Goal: Information Seeking & Learning: Learn about a topic

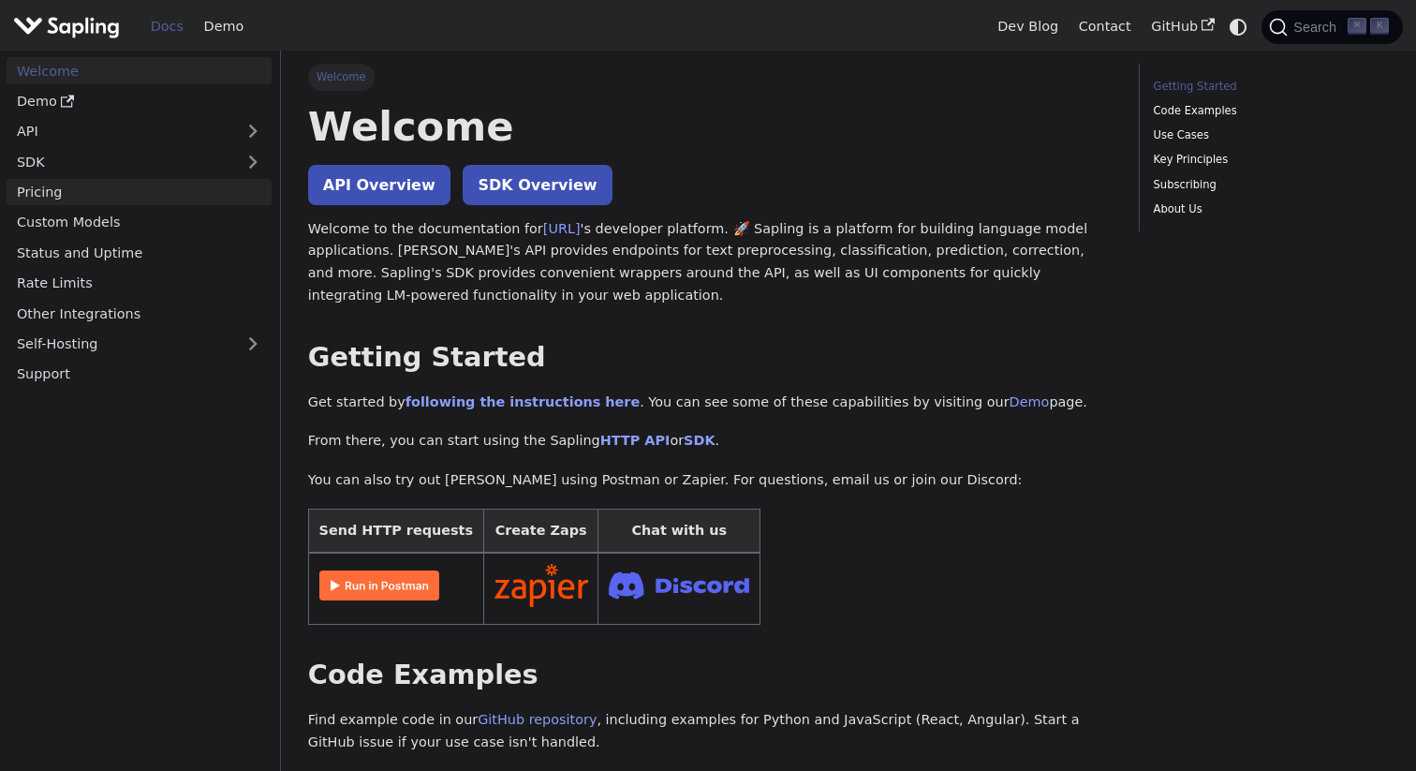
click at [173, 190] on link "Pricing" at bounding box center [139, 192] width 265 height 27
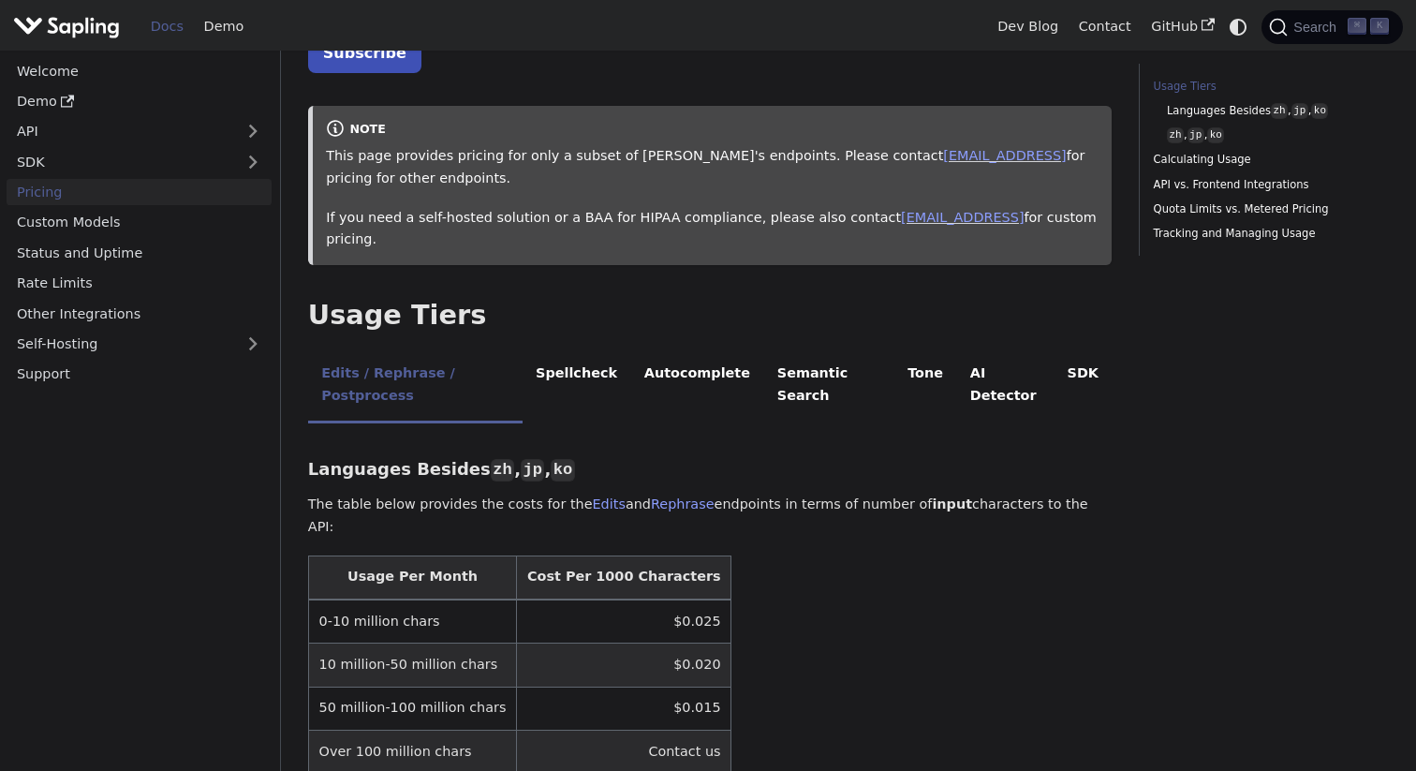
scroll to position [189, 0]
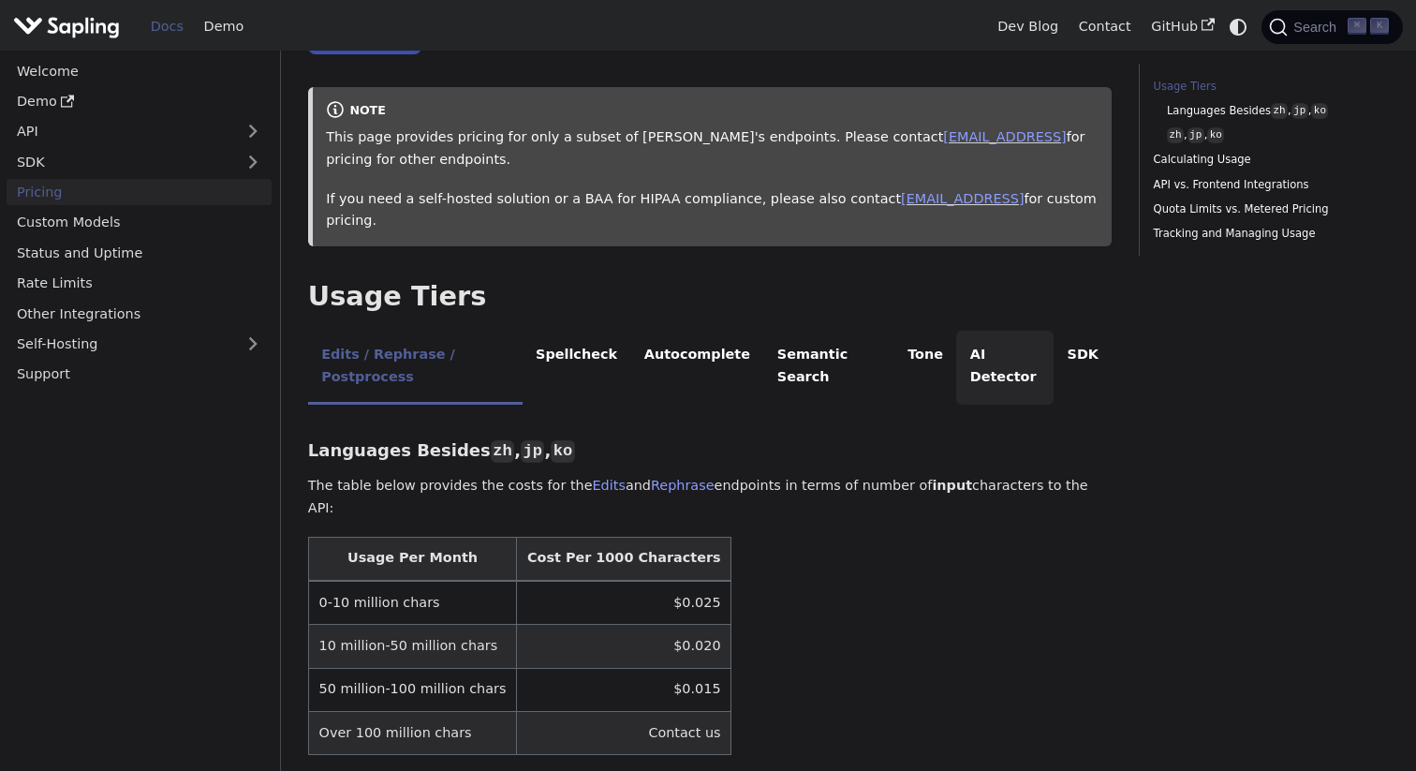
click at [986, 337] on li "AI Detector" at bounding box center [1004, 368] width 97 height 74
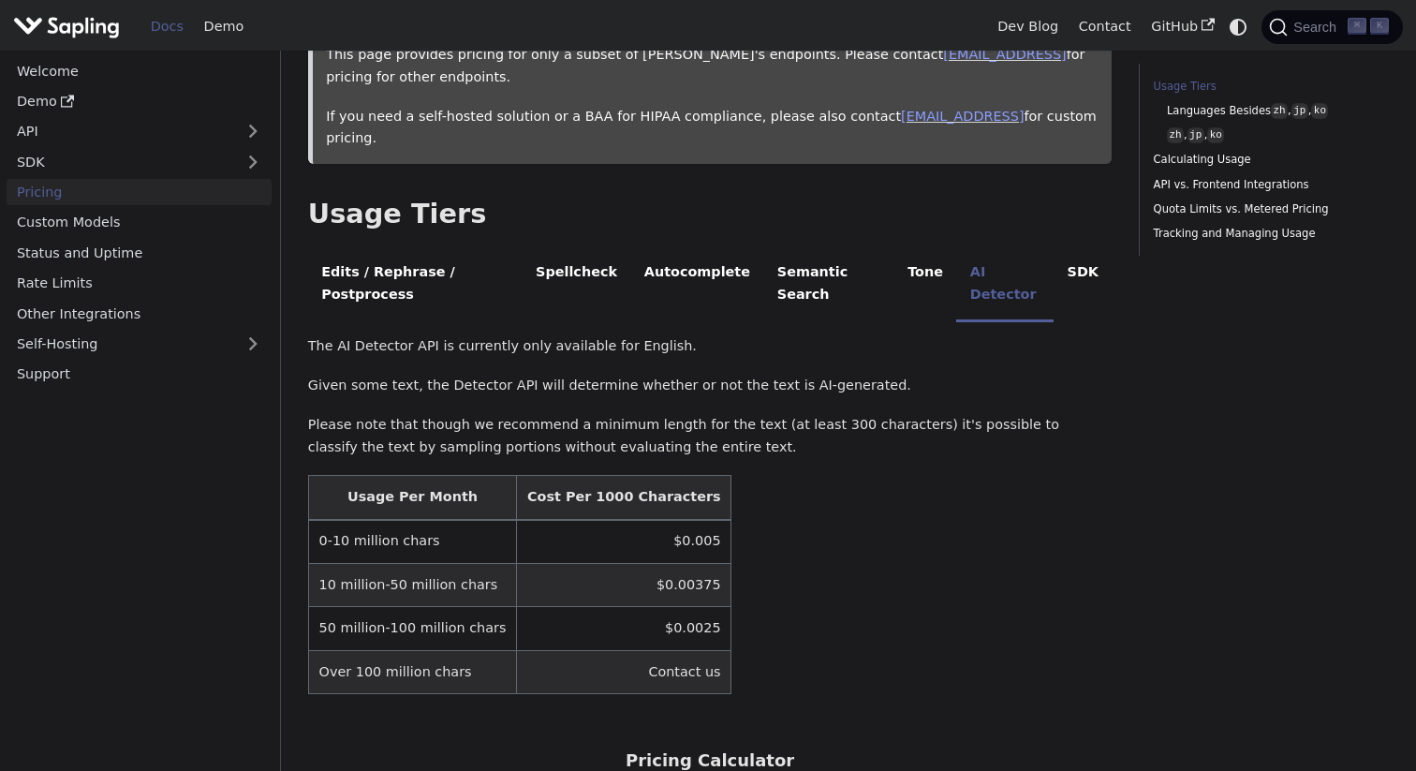
scroll to position [276, 0]
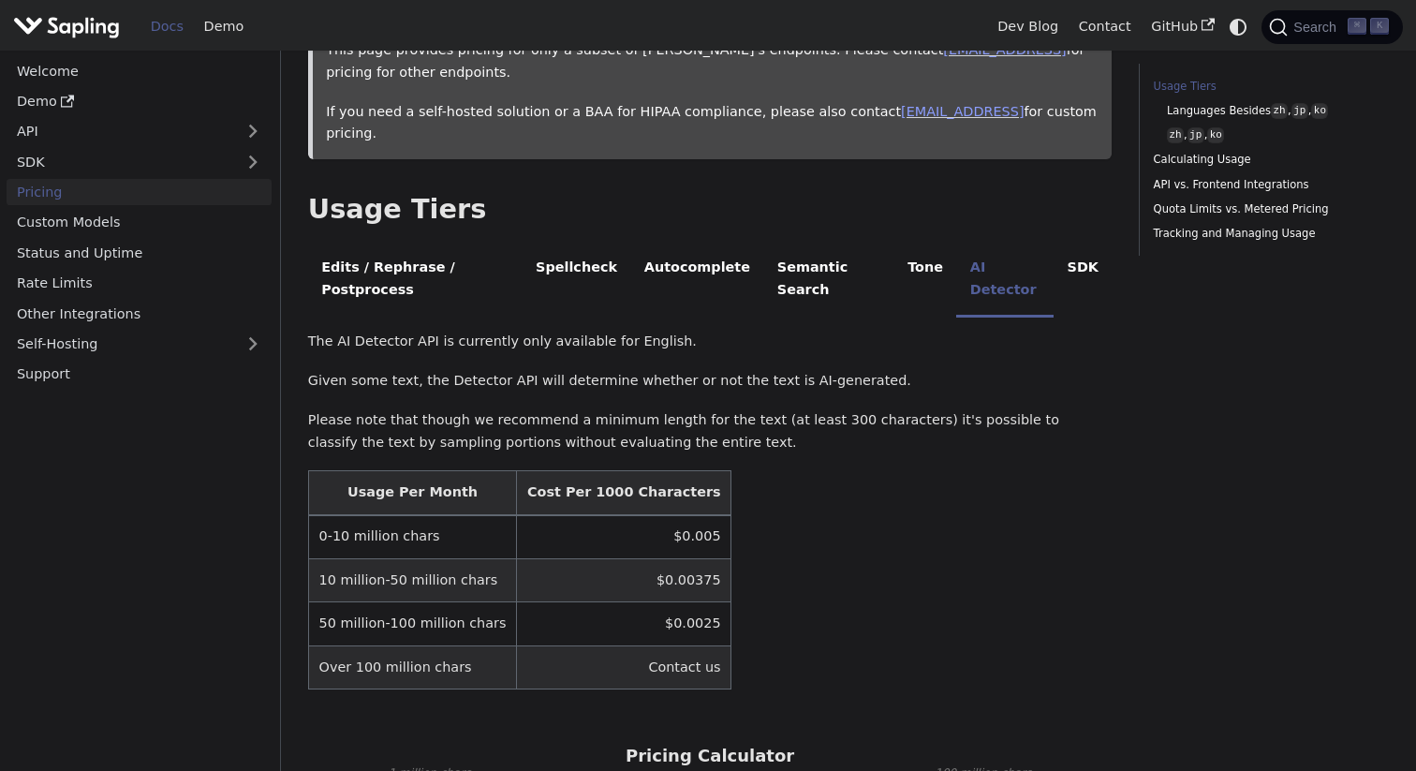
click at [417, 331] on p "The AI Detector API is currently only available for English." at bounding box center [710, 342] width 805 height 22
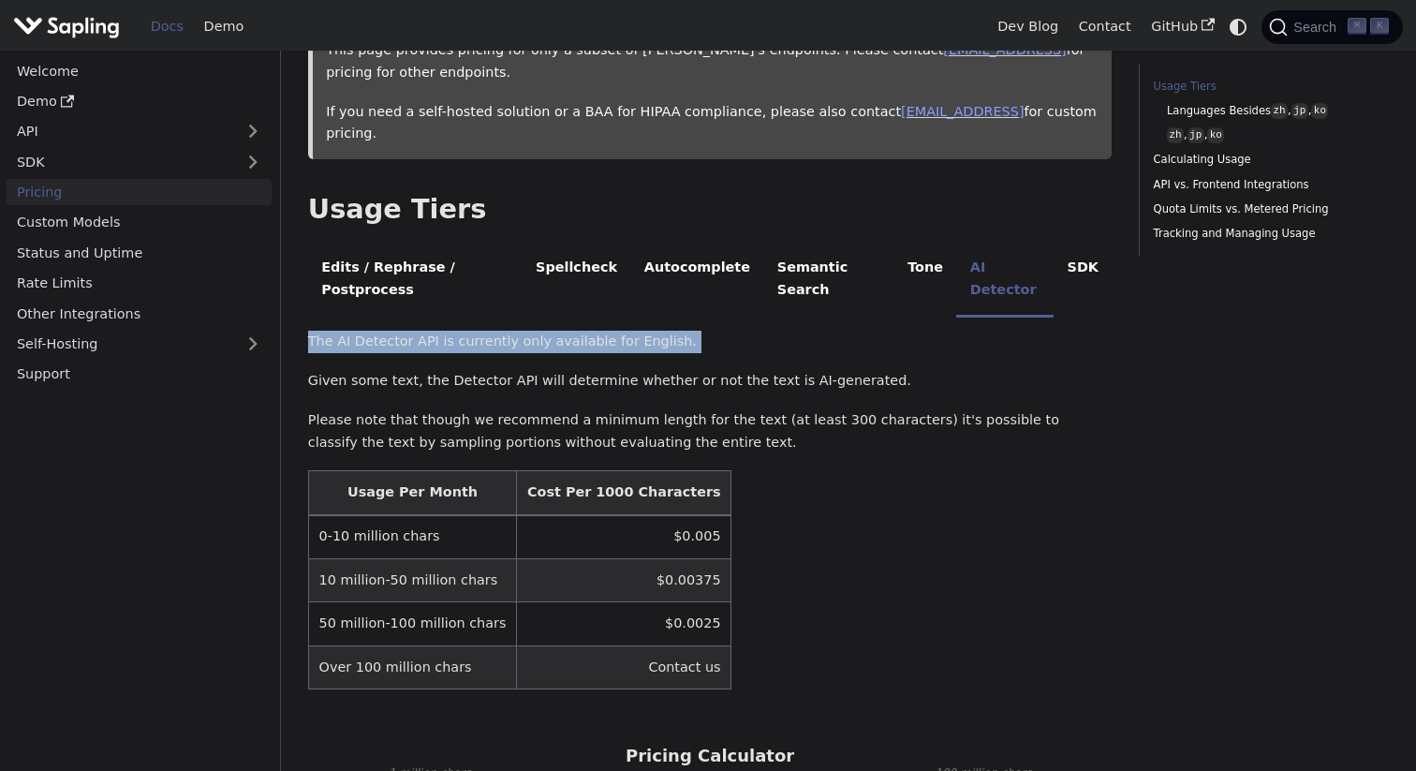
click at [417, 331] on p "The AI Detector API is currently only available for English." at bounding box center [710, 342] width 805 height 22
copy p "The AI Detector API is currently only available for English."
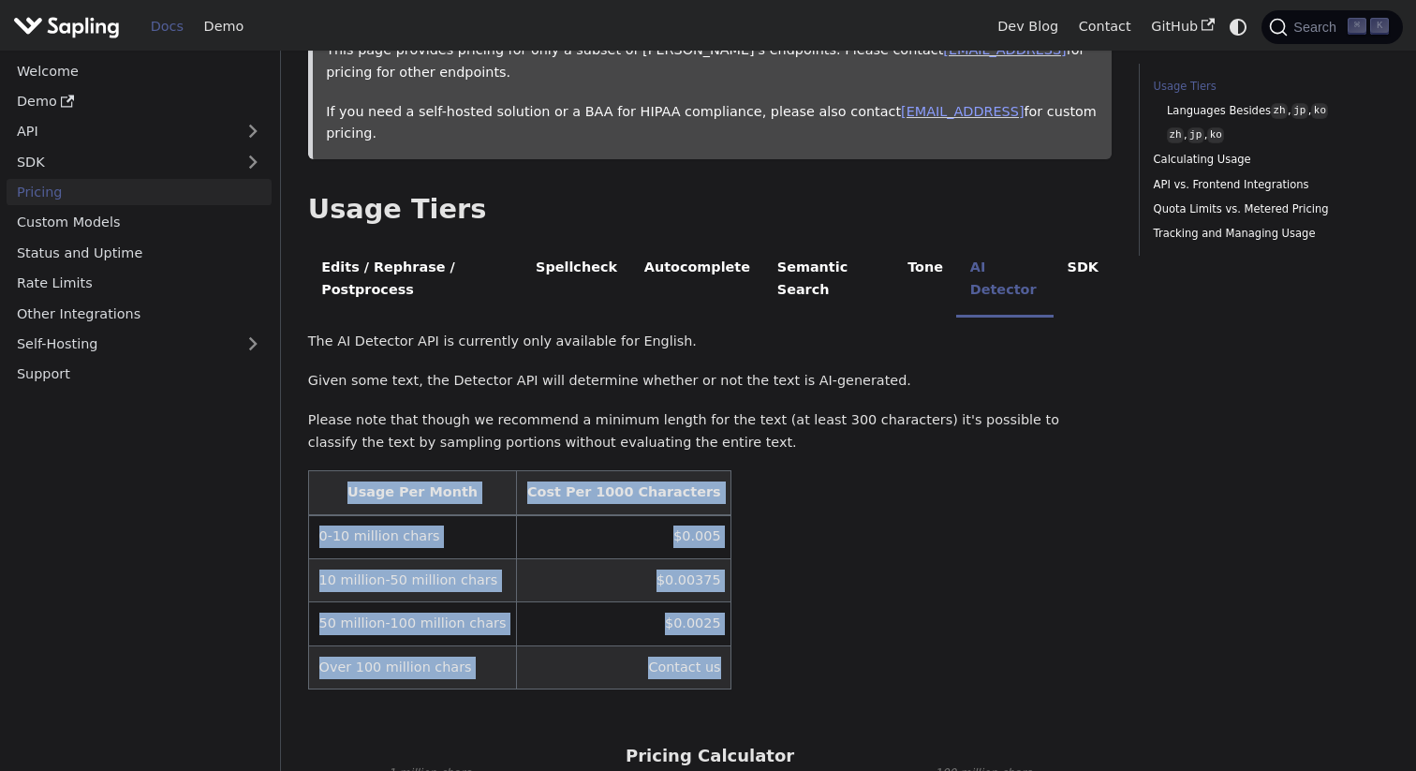
drag, startPoint x: 339, startPoint y: 445, endPoint x: 686, endPoint y: 625, distance: 390.5
click at [686, 625] on table "Usage Per Month Cost Per 1000 Characters 0-10 million chars $0.005 10 million-5…" at bounding box center [710, 579] width 805 height 219
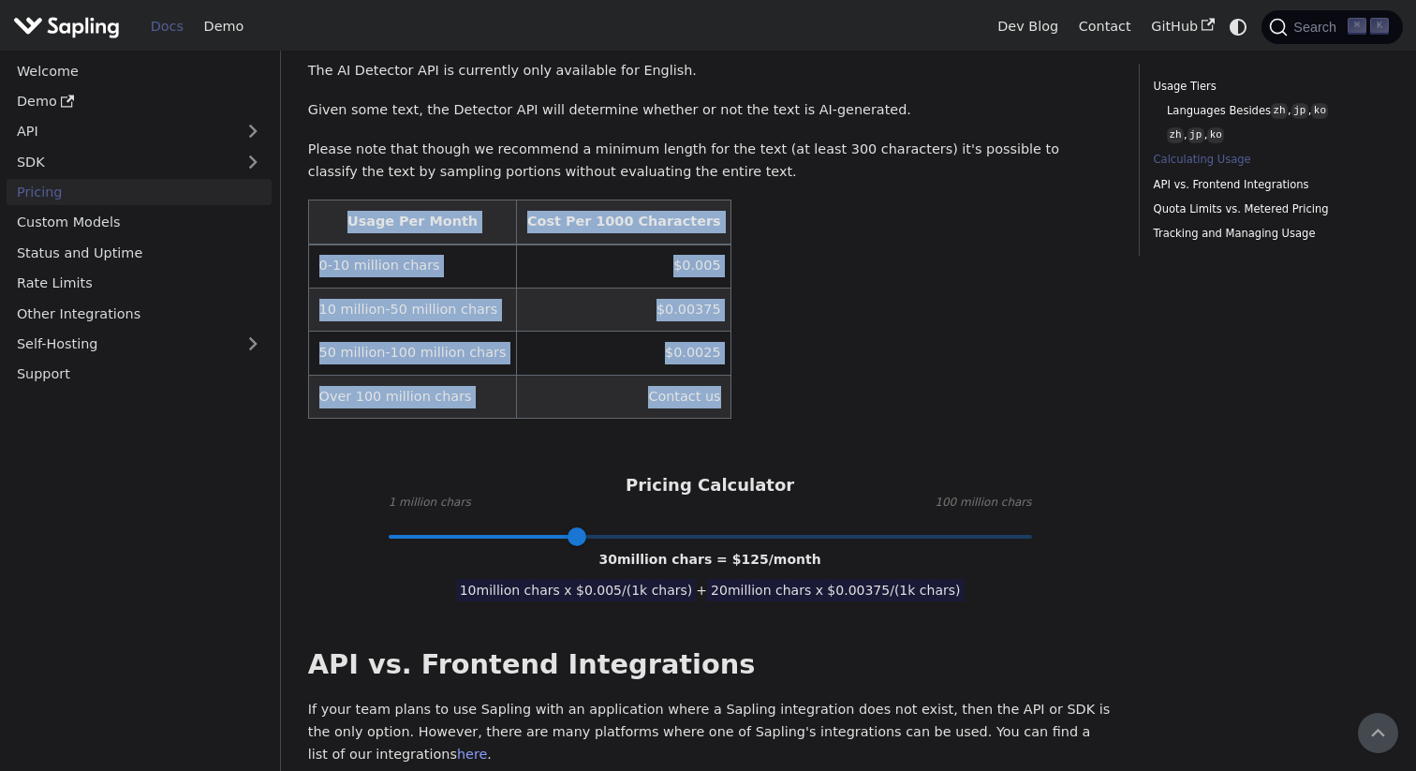
scroll to position [507, 0]
